Goal: Register for event/course

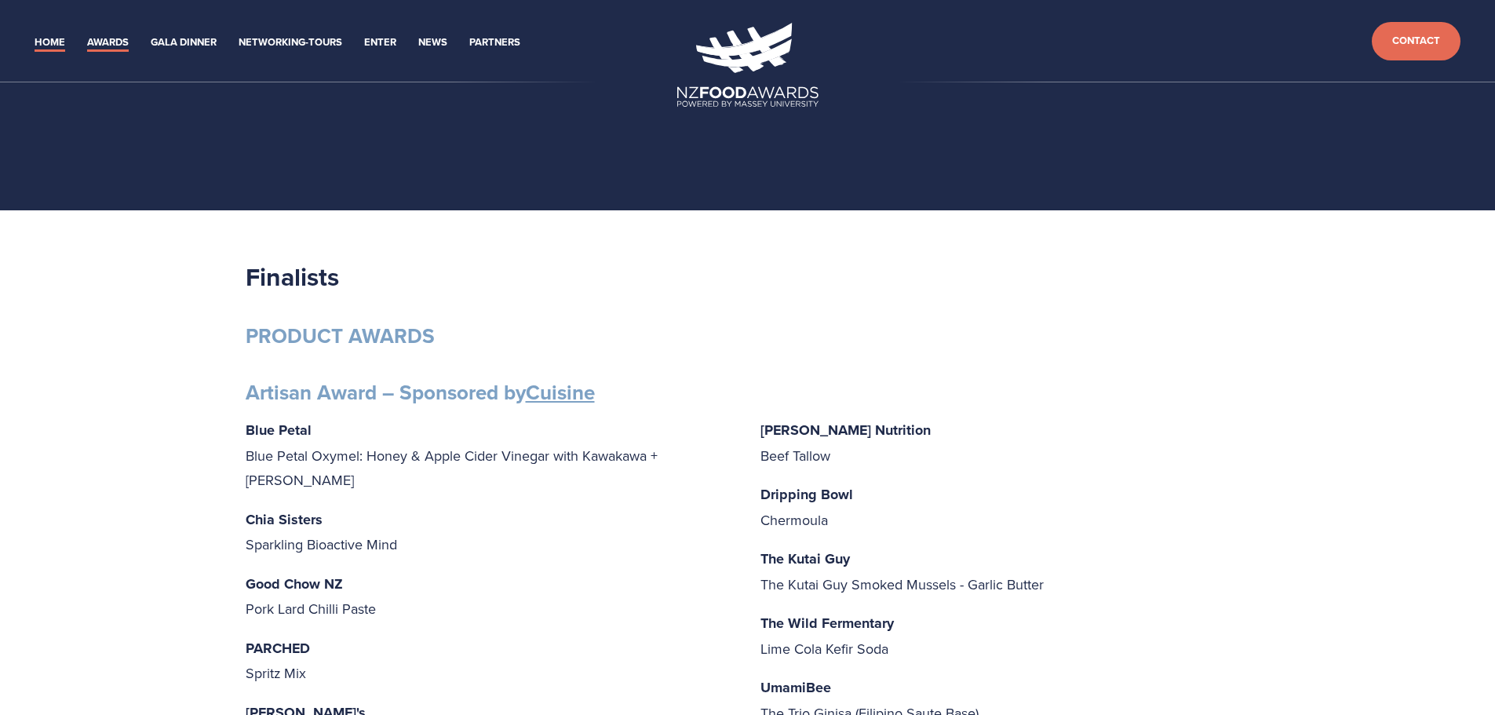
click at [58, 38] on link "Home" at bounding box center [50, 43] width 31 height 18
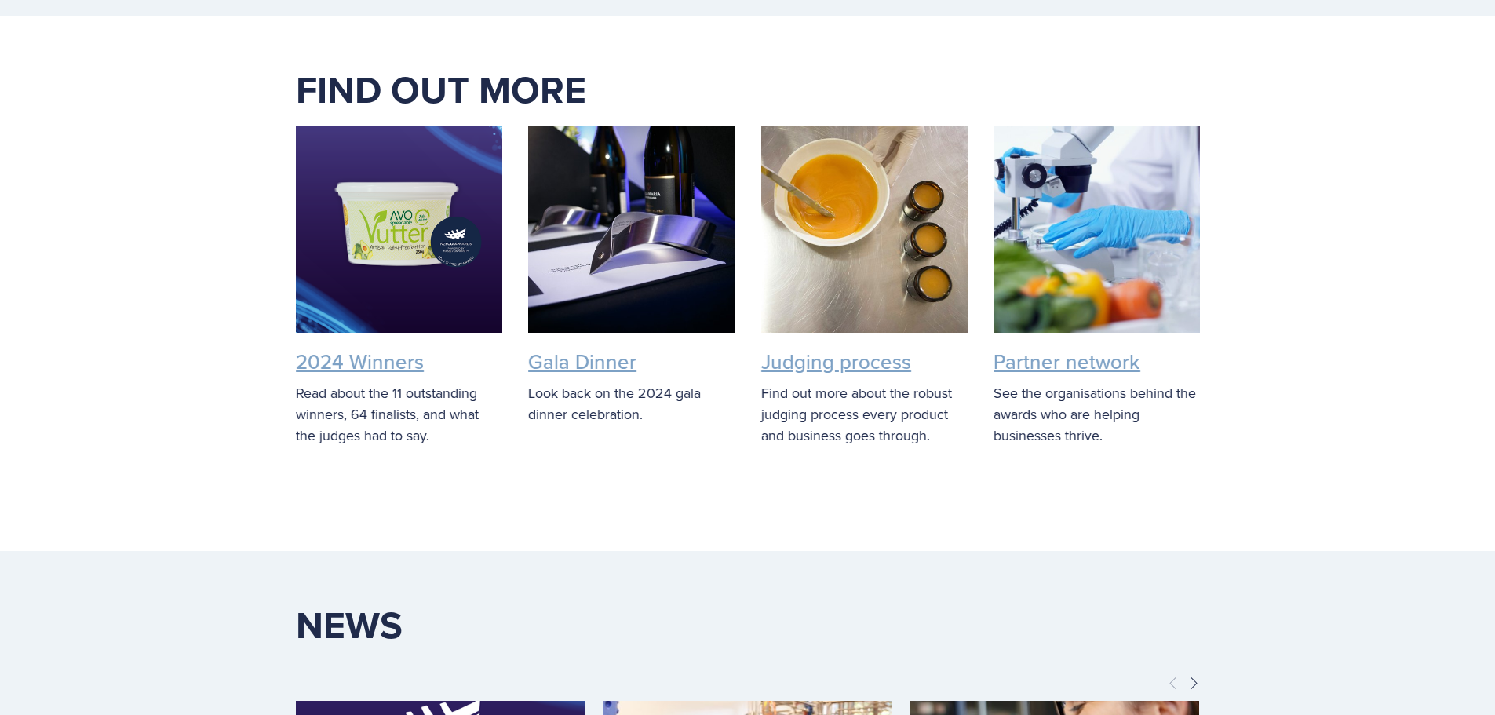
scroll to position [4315, 0]
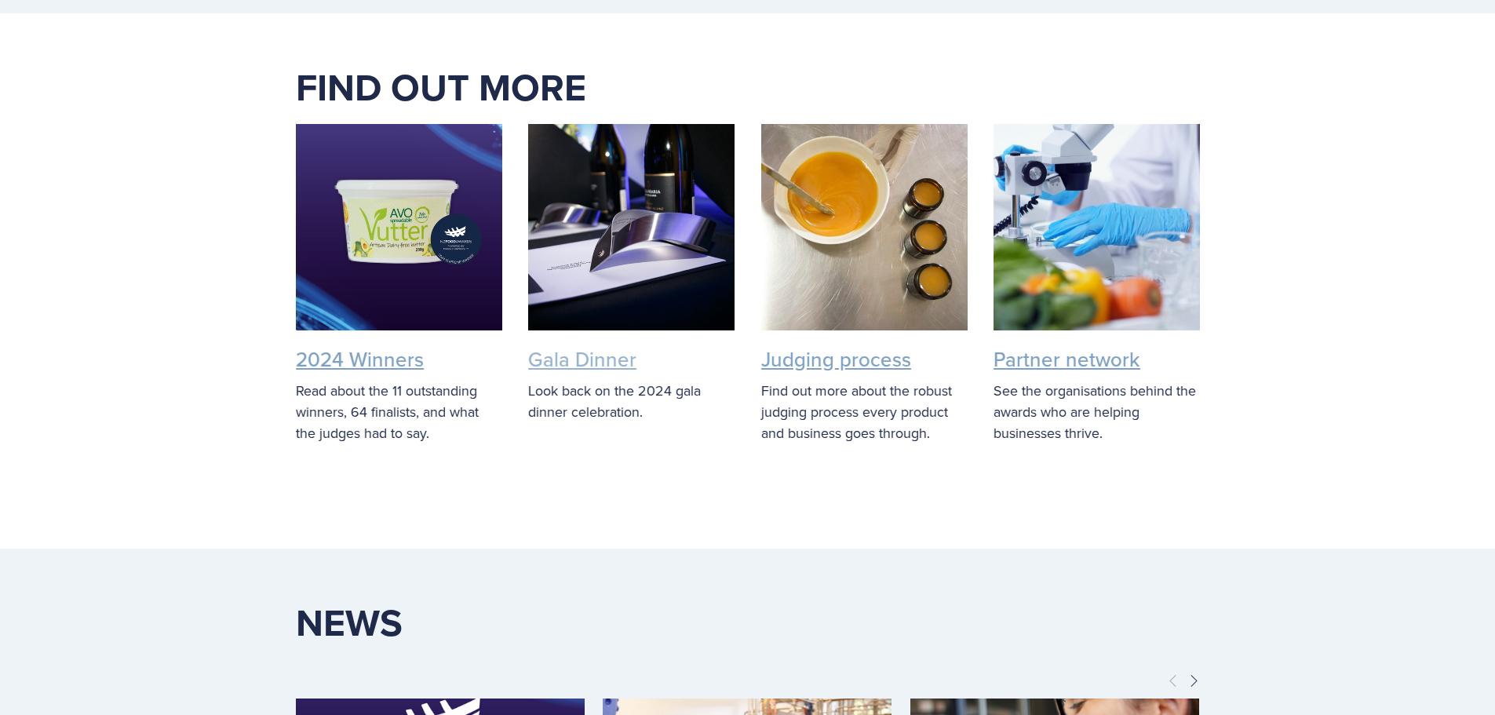
click at [568, 344] on link "Gala Dinner" at bounding box center [582, 358] width 108 height 29
